Goal: Information Seeking & Learning: Check status

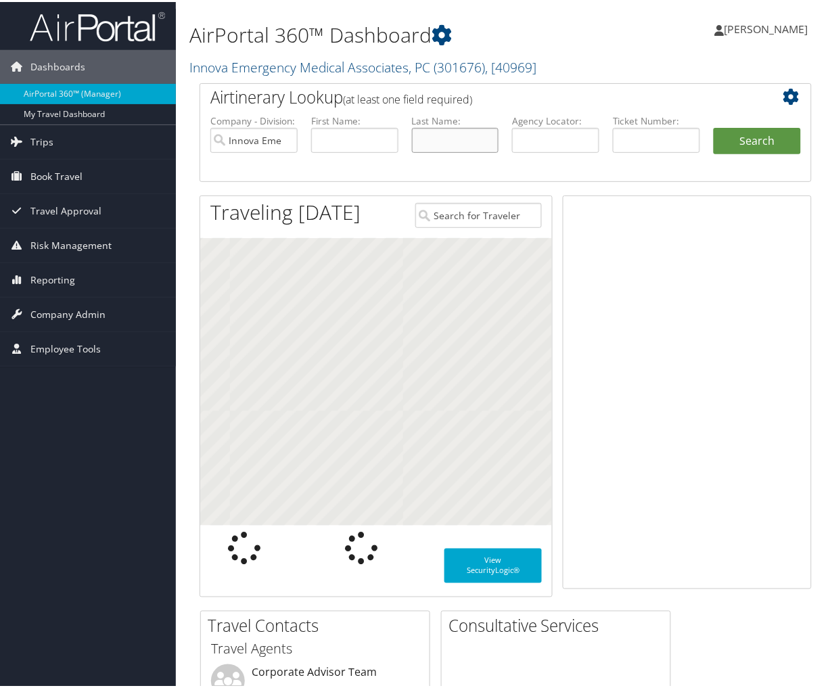
click at [444, 138] on input "text" at bounding box center [455, 138] width 87 height 25
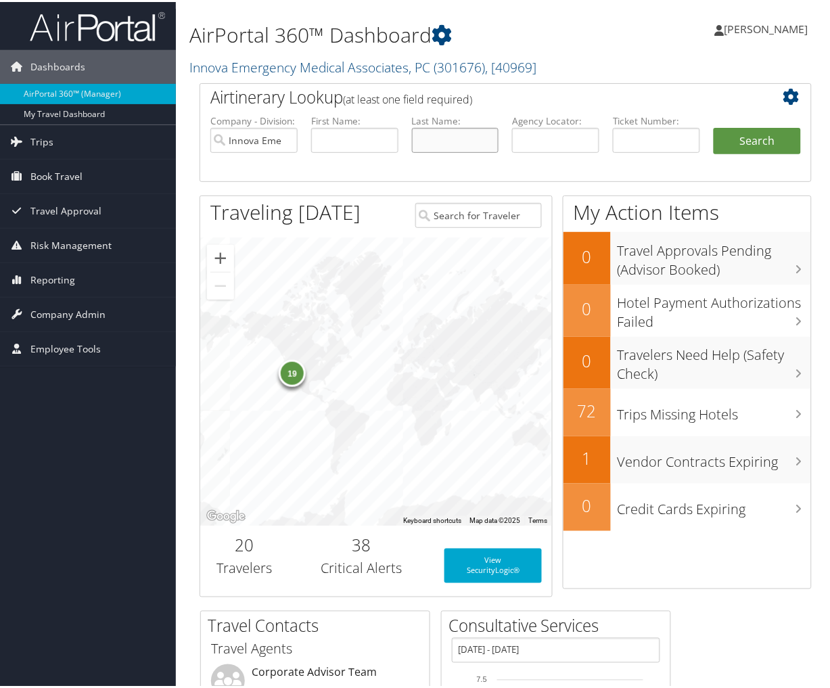
click at [451, 137] on input "text" at bounding box center [455, 138] width 87 height 25
type input "powell"
click at [767, 147] on button "Search" at bounding box center [757, 139] width 87 height 27
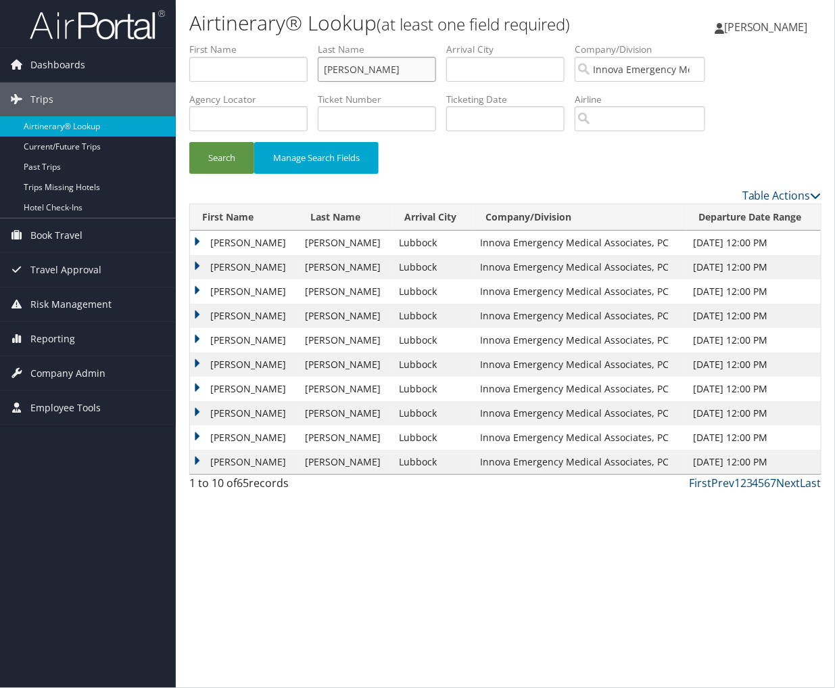
click at [393, 71] on input "[PERSON_NAME]" at bounding box center [377, 69] width 118 height 25
click at [189, 142] on button "Search" at bounding box center [221, 158] width 65 height 32
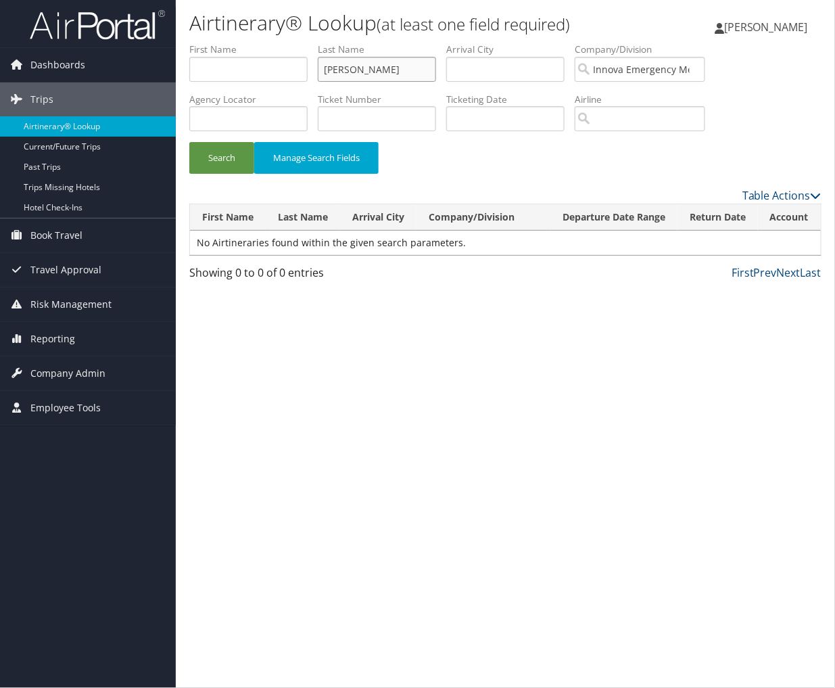
click at [392, 73] on input "hanson" at bounding box center [377, 69] width 118 height 25
click at [189, 142] on button "Search" at bounding box center [221, 158] width 65 height 32
drag, startPoint x: 379, startPoint y: 74, endPoint x: 271, endPoint y: 77, distance: 108.3
click at [271, 43] on ul "First Name Last Name schultz Departure City Arrival City Company/Division Innov…" at bounding box center [505, 43] width 633 height 0
click at [189, 142] on button "Search" at bounding box center [221, 158] width 65 height 32
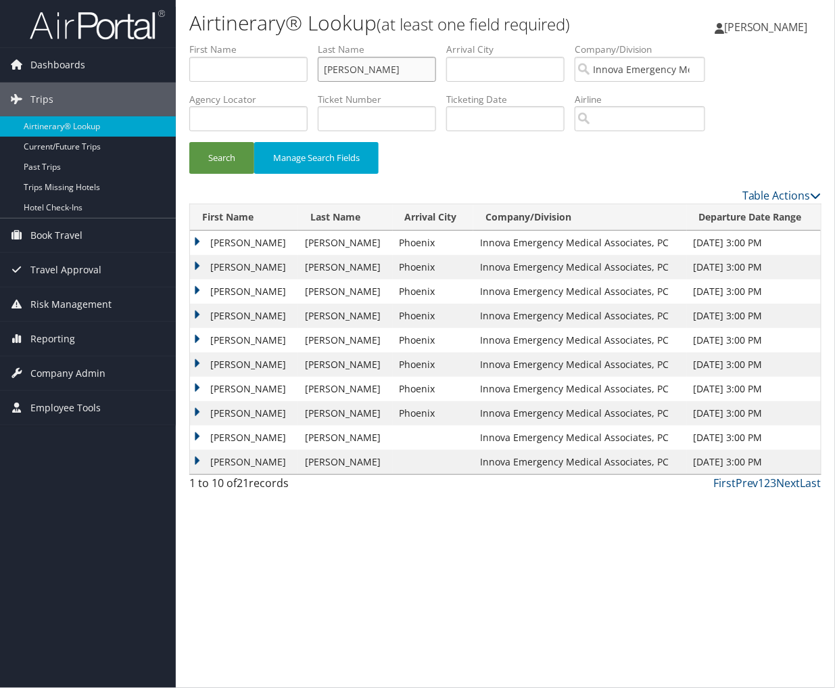
drag, startPoint x: 323, startPoint y: 64, endPoint x: 305, endPoint y: 62, distance: 17.6
click at [305, 43] on ul "First Name Last Name yontz Departure City Arrival City Company/Division Innova …" at bounding box center [505, 43] width 633 height 0
click at [189, 142] on button "Search" at bounding box center [221, 158] width 65 height 32
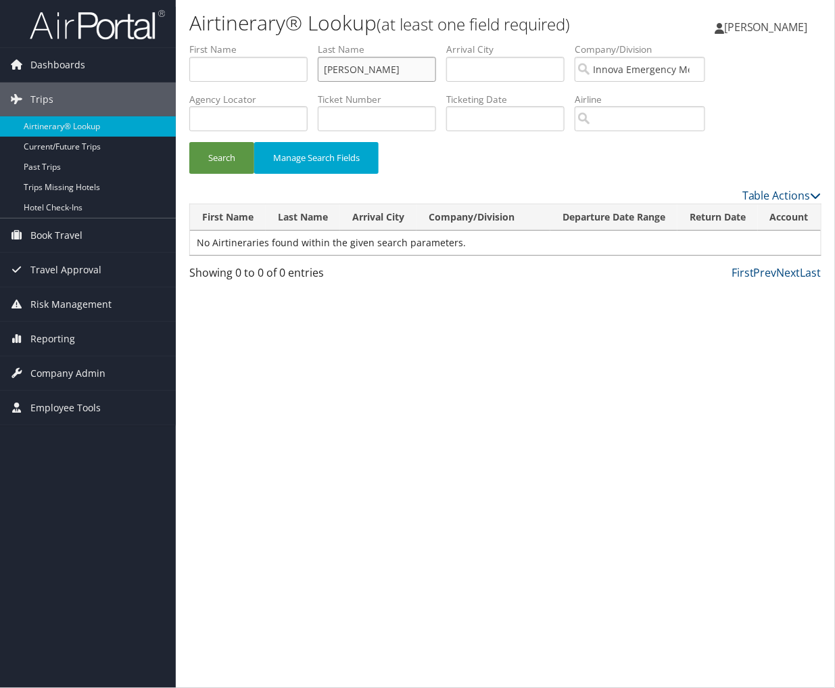
drag, startPoint x: 321, startPoint y: 66, endPoint x: 313, endPoint y: 66, distance: 7.4
click at [313, 43] on ul "First Name Last Name cameron Departure City Arrival City Company/Division Innov…" at bounding box center [505, 43] width 633 height 0
click at [189, 142] on button "Search" at bounding box center [221, 158] width 65 height 32
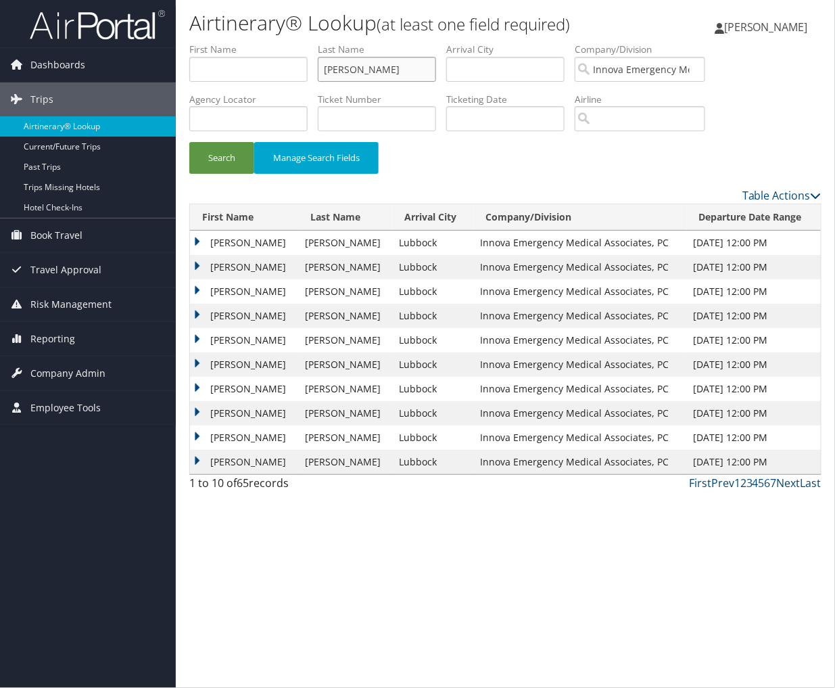
drag, startPoint x: 354, startPoint y: 74, endPoint x: 295, endPoint y: 66, distance: 60.2
click at [295, 43] on ul "First Name Last Name powell Departure City Arrival City Company/Division Innova…" at bounding box center [505, 43] width 633 height 0
click at [189, 142] on button "Search" at bounding box center [221, 158] width 65 height 32
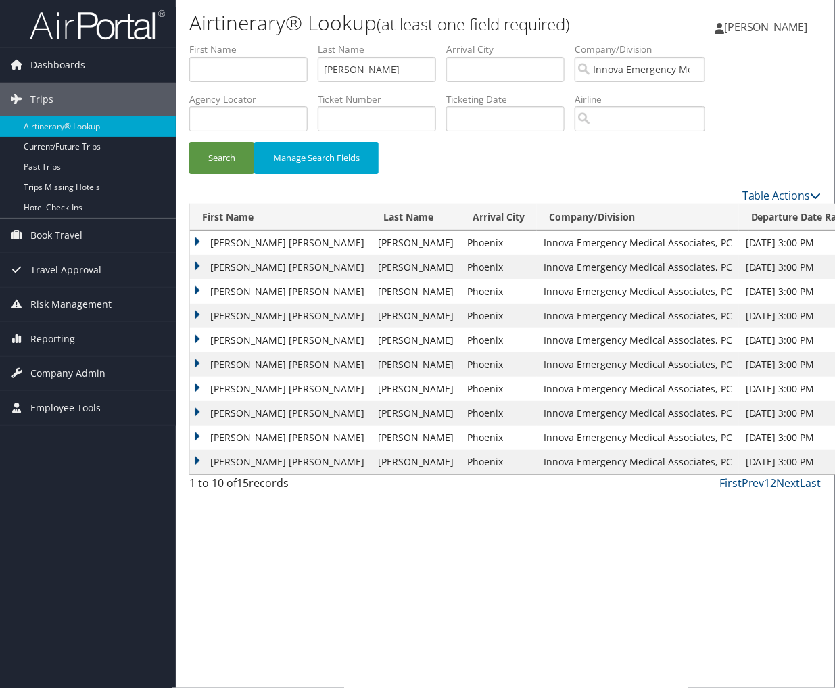
click at [371, 247] on td "BURMOOD" at bounding box center [415, 243] width 89 height 24
click at [197, 240] on td "ERICA ANNE" at bounding box center [280, 243] width 181 height 24
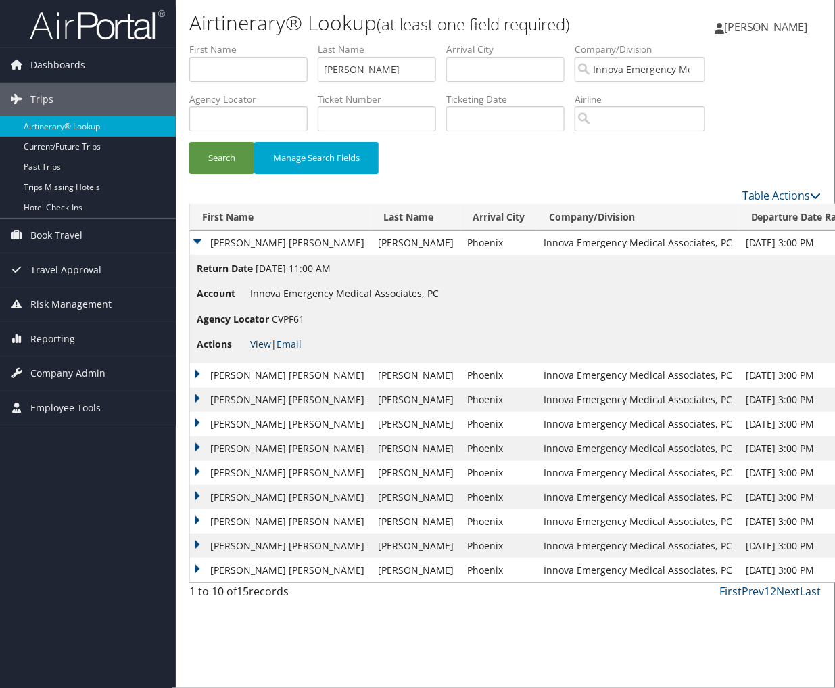
click at [262, 340] on link "View" at bounding box center [260, 344] width 21 height 13
drag, startPoint x: 396, startPoint y: 66, endPoint x: 319, endPoint y: 79, distance: 77.5
click at [319, 43] on ul "First Name Last Name burmood Departure City Arrival City Company/Division Innov…" at bounding box center [505, 43] width 633 height 0
click at [189, 142] on button "Search" at bounding box center [221, 158] width 65 height 32
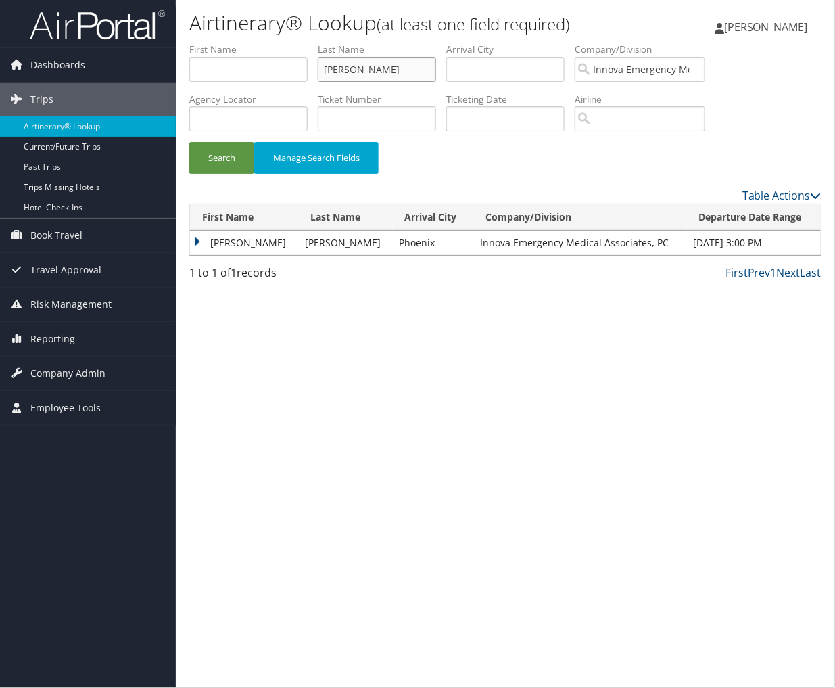
drag, startPoint x: 408, startPoint y: 68, endPoint x: 306, endPoint y: 64, distance: 102.2
click at [306, 43] on ul "First Name Last Name henry Departure City Arrival City Company/Division Innova …" at bounding box center [505, 43] width 633 height 0
click at [227, 152] on button "Search" at bounding box center [221, 158] width 65 height 32
drag, startPoint x: 389, startPoint y: 66, endPoint x: 295, endPoint y: 64, distance: 94.1
click at [295, 43] on ul "First Name Last Name may Departure City Arrival City Company/Division Innova Em…" at bounding box center [505, 43] width 633 height 0
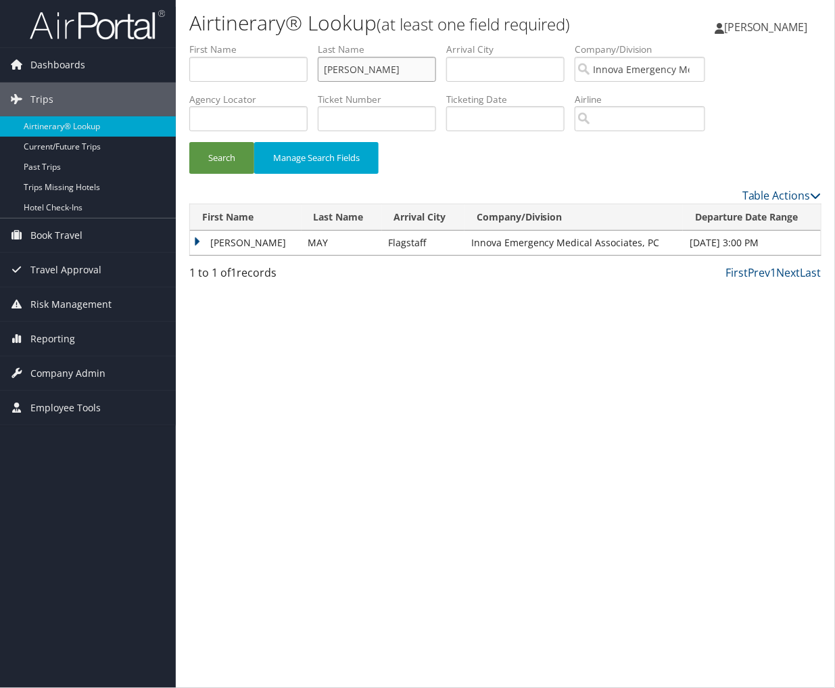
click at [189, 142] on button "Search" at bounding box center [221, 158] width 65 height 32
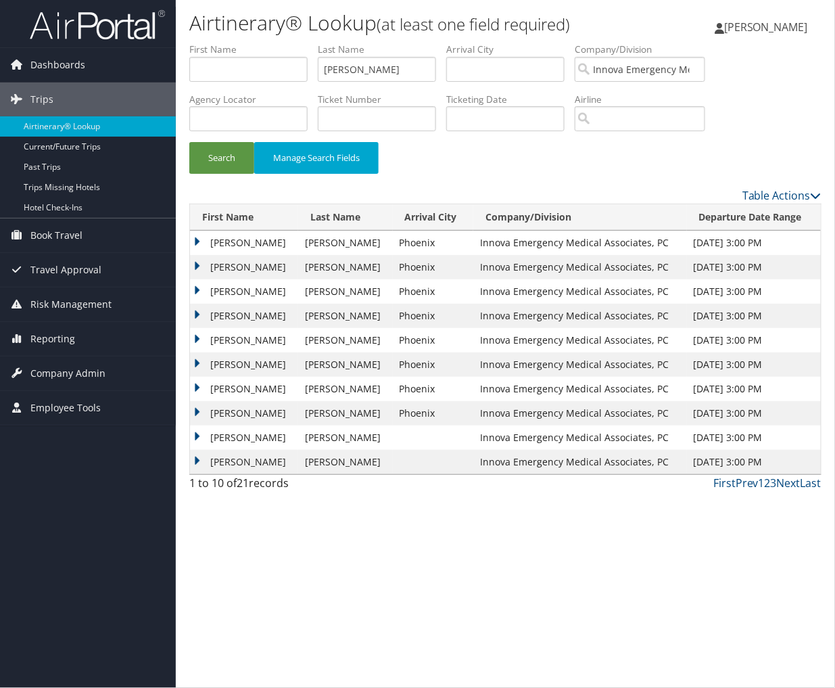
click at [241, 292] on td "LEONARD ALLEN" at bounding box center [244, 291] width 108 height 24
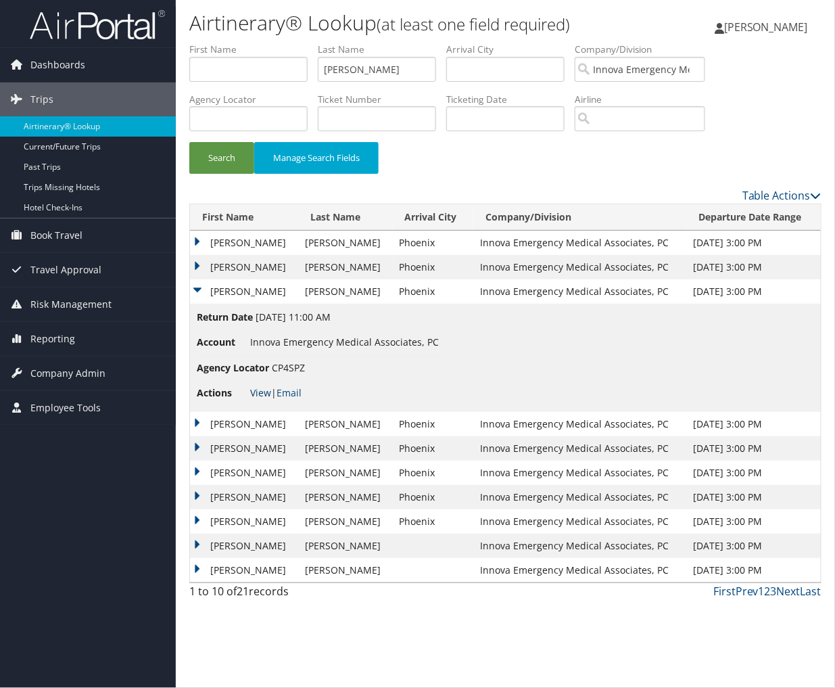
click at [260, 395] on link "View" at bounding box center [260, 392] width 21 height 13
drag, startPoint x: 386, startPoint y: 74, endPoint x: 318, endPoint y: 72, distance: 67.7
click at [318, 43] on ul "First Name Last Name yontz Departure City Arrival City Company/Division Innova …" at bounding box center [505, 43] width 633 height 0
click at [189, 142] on button "Search" at bounding box center [221, 158] width 65 height 32
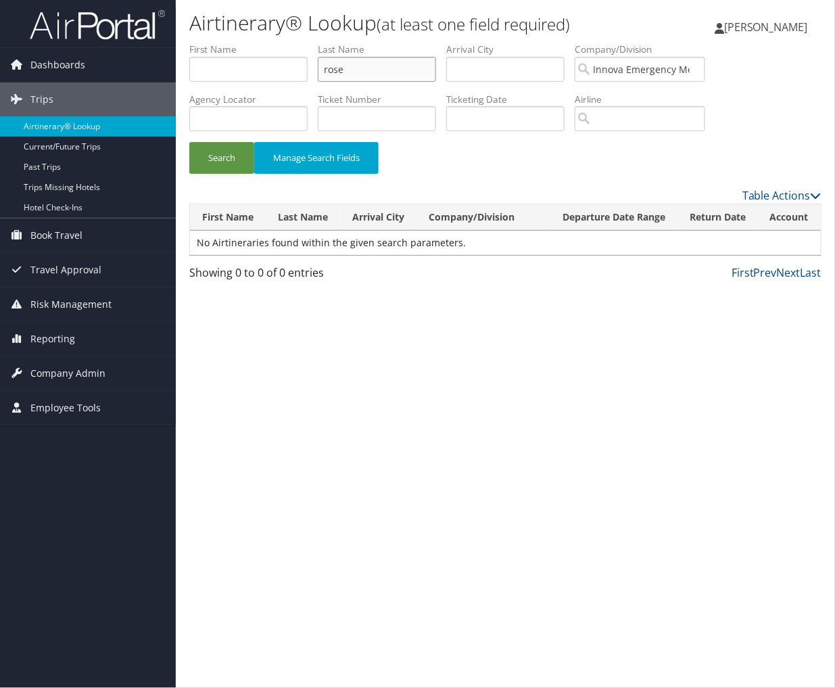
drag, startPoint x: 368, startPoint y: 71, endPoint x: 321, endPoint y: 70, distance: 47.4
click at [321, 43] on ul "First Name Last Name rose Departure City Arrival City Company/Division Innova E…" at bounding box center [505, 43] width 633 height 0
type input "veerman"
click at [189, 142] on button "Search" at bounding box center [221, 158] width 65 height 32
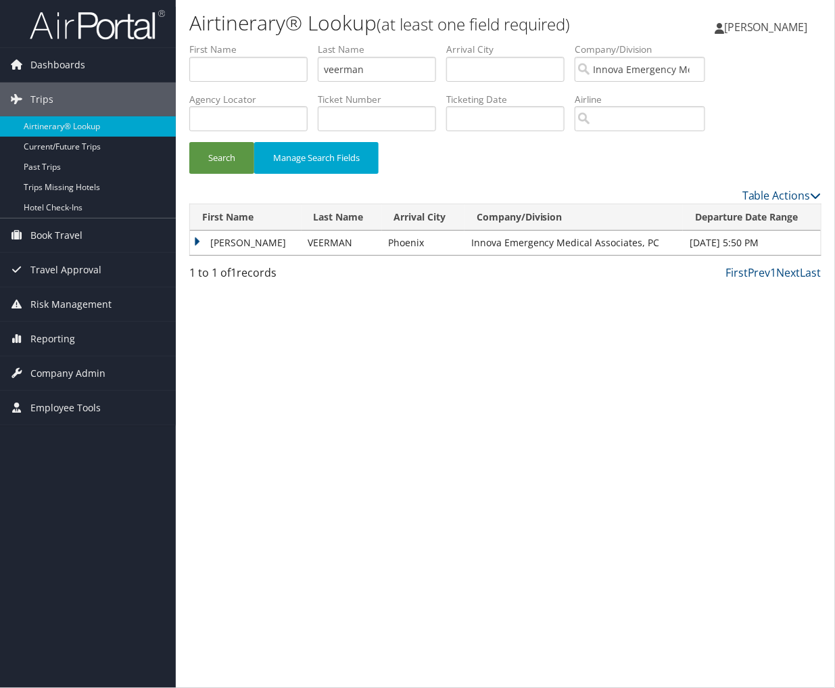
click at [235, 245] on td "BRENT" at bounding box center [246, 243] width 112 height 24
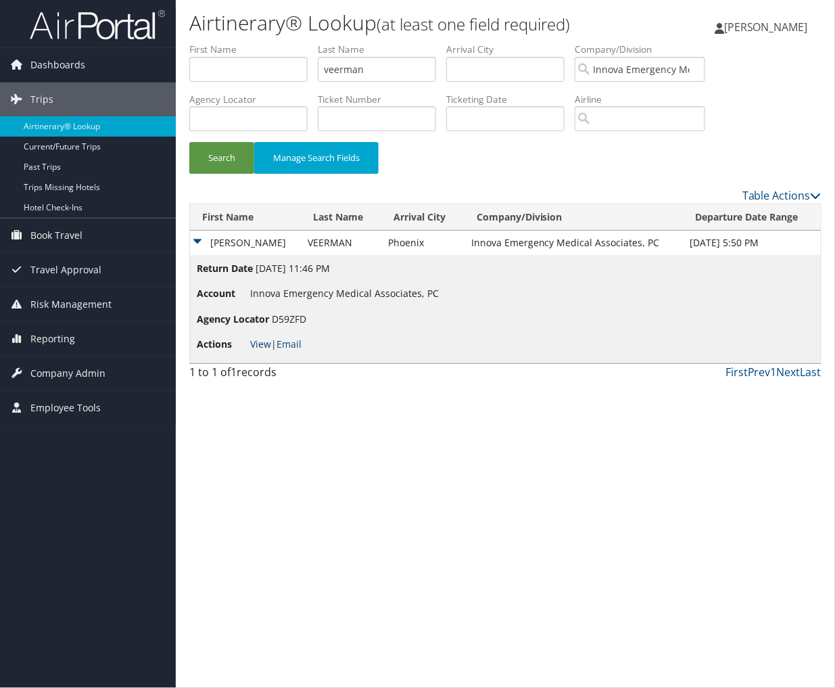
click at [261, 342] on link "View" at bounding box center [260, 344] width 21 height 13
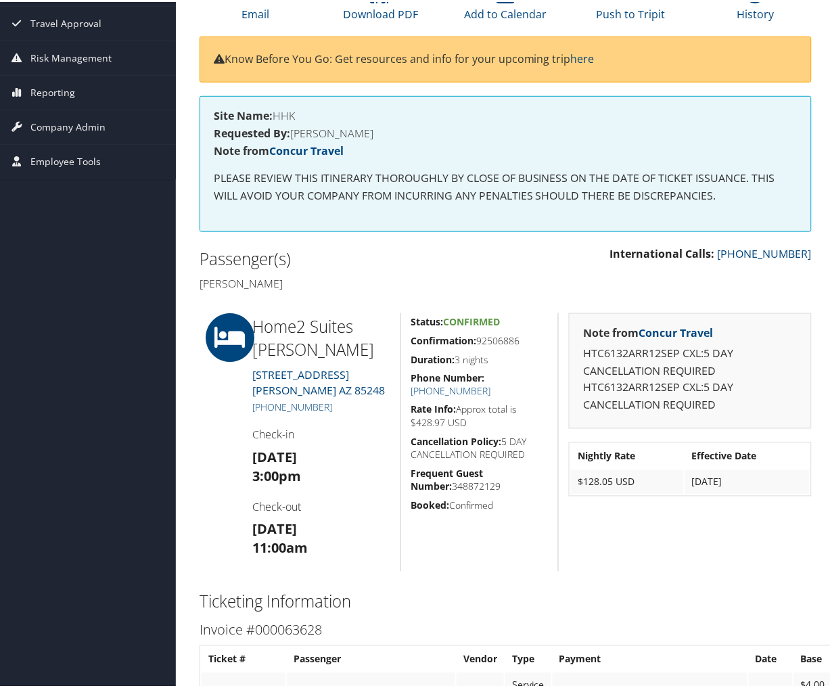
scroll to position [150, 0]
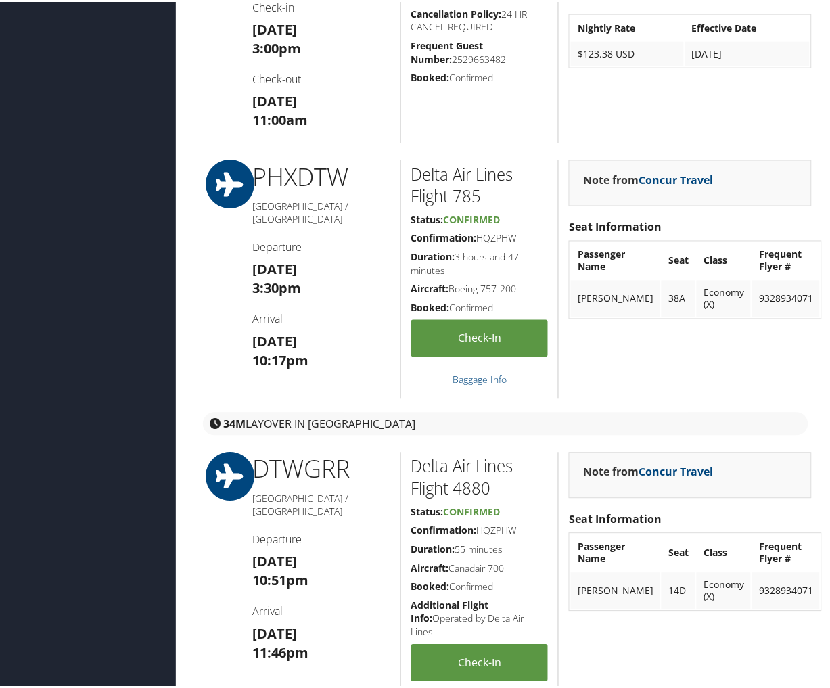
scroll to position [1353, 0]
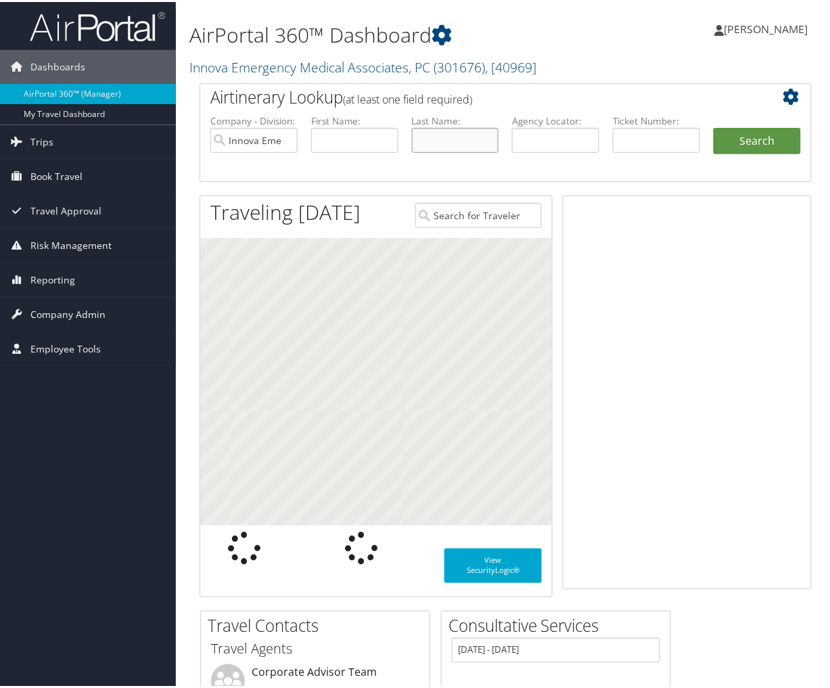
click at [478, 145] on input "text" at bounding box center [455, 138] width 87 height 25
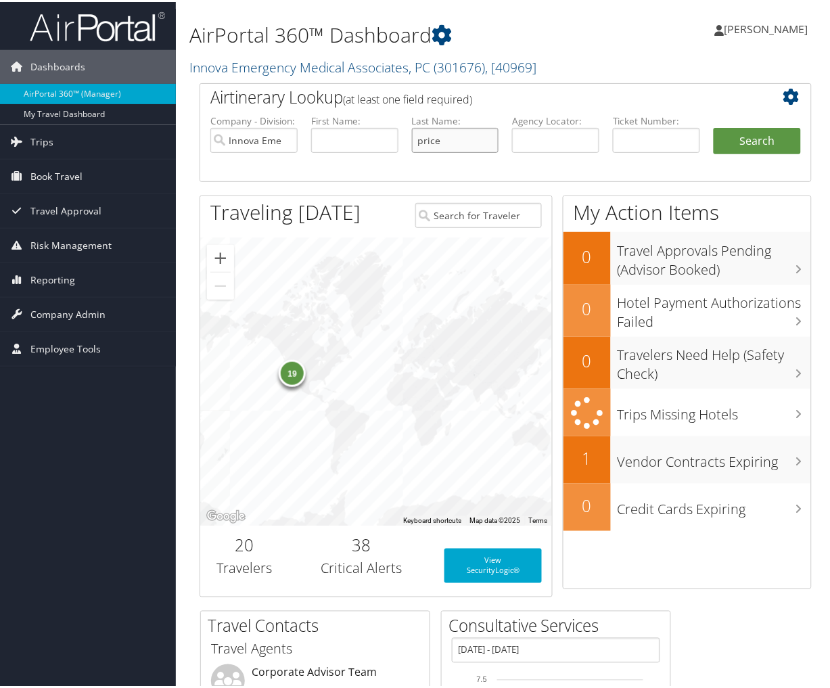
type input "price"
click at [714, 126] on button "Search" at bounding box center [757, 139] width 87 height 27
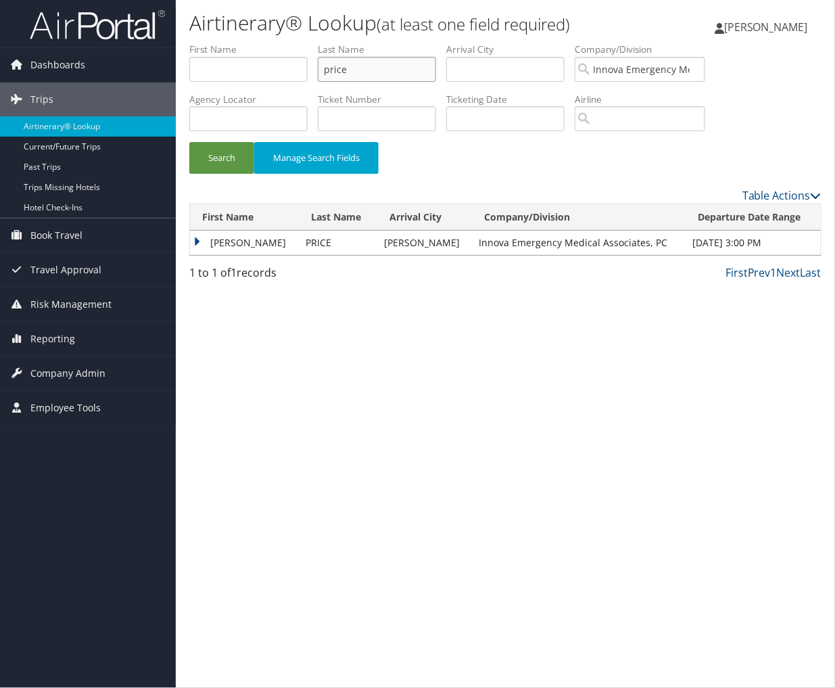
drag, startPoint x: 418, startPoint y: 76, endPoint x: 312, endPoint y: 75, distance: 106.2
click at [312, 43] on ul "First Name Last Name price Departure City Arrival City Company/Division Innova …" at bounding box center [505, 43] width 633 height 0
